Goal: Information Seeking & Learning: Find specific page/section

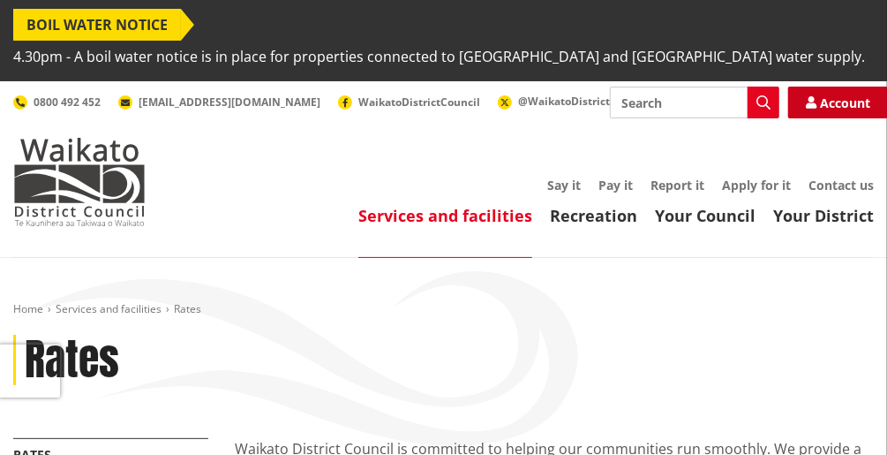
click at [827, 93] on link "Account" at bounding box center [838, 102] width 100 height 32
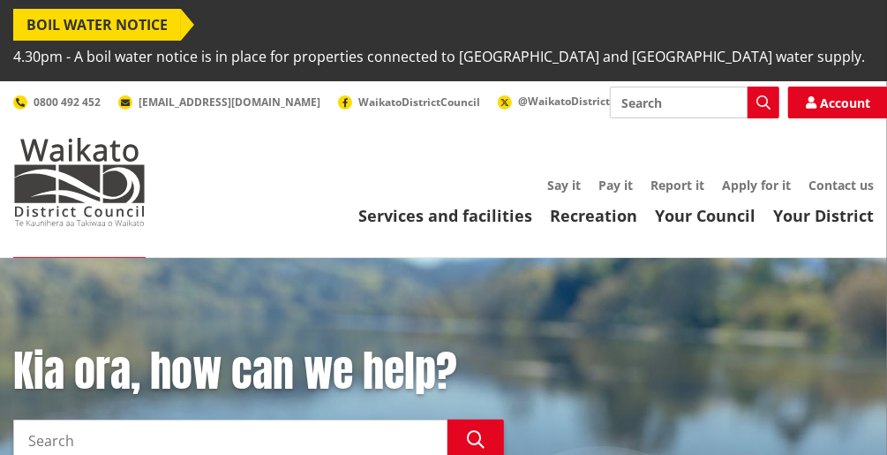
click at [635, 97] on input "Search" at bounding box center [694, 102] width 169 height 32
type input "Rates Huntly"
click at [757, 99] on button "Search" at bounding box center [764, 102] width 32 height 32
